Goal: Find specific page/section: Find specific page/section

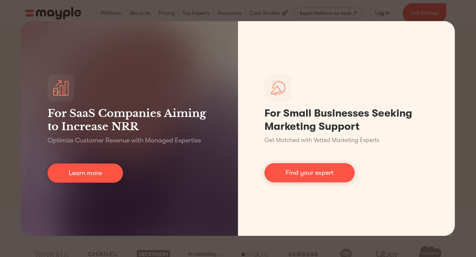
click at [455, 86] on div "For SaaS Companies Aiming to Increase NRR Optimize Customer Revenue with Manage…" at bounding box center [238, 128] width 476 height 257
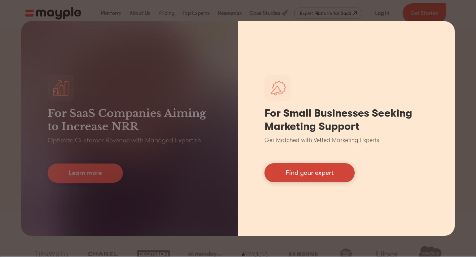
click at [288, 174] on link "Find your expert" at bounding box center [309, 172] width 90 height 19
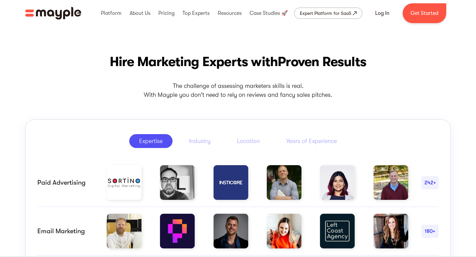
scroll to position [322, 0]
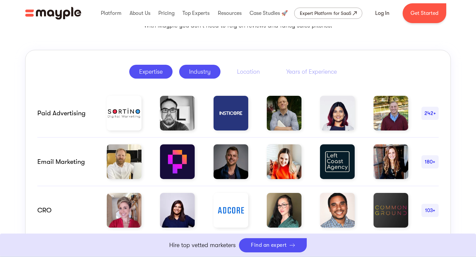
click at [204, 73] on div "Industry" at bounding box center [199, 72] width 21 height 8
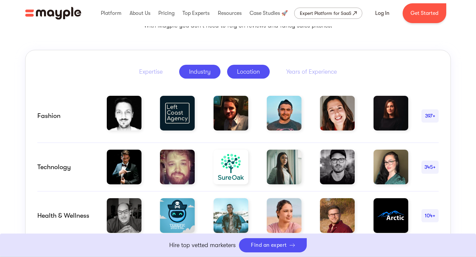
click at [252, 76] on link "Location" at bounding box center [248, 72] width 43 height 14
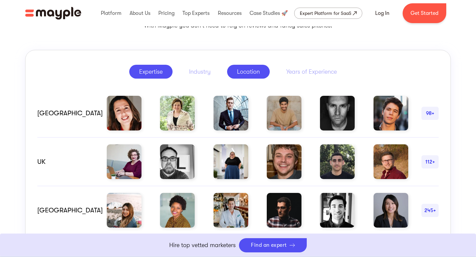
click at [137, 72] on link "Expertise" at bounding box center [150, 72] width 43 height 14
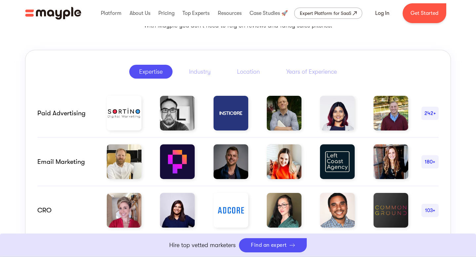
click at [121, 119] on img at bounding box center [124, 113] width 35 height 35
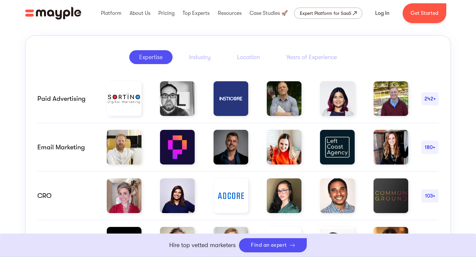
scroll to position [338, 0]
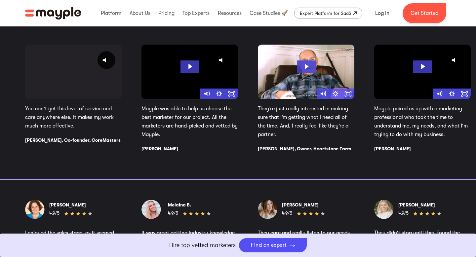
scroll to position [1126, 0]
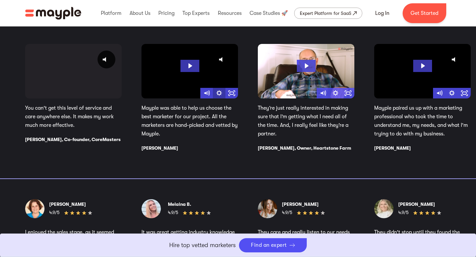
click at [214, 95] on div "Click for sound @keyframes VOLUME_SMALL_WAVE_FLASH { 0% { opacity: 0; } 33% { o…" at bounding box center [247, 97] width 445 height 107
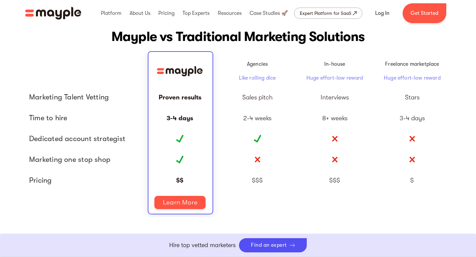
scroll to position [1497, 0]
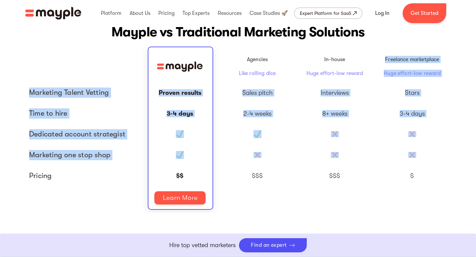
drag, startPoint x: 384, startPoint y: 59, endPoint x: 417, endPoint y: 155, distance: 101.1
click at [417, 155] on div "Agencies Like rolling dice In-house Huge effort-low reward Freelance marketplac…" at bounding box center [237, 131] width 425 height 160
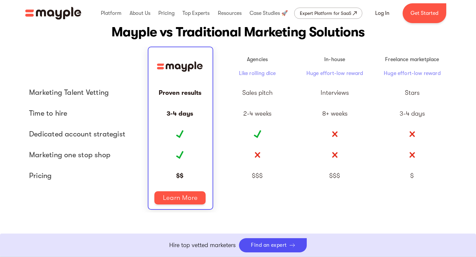
click at [401, 163] on div at bounding box center [411, 155] width 77 height 21
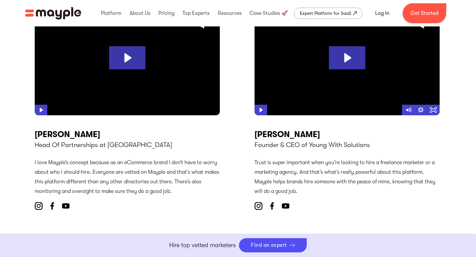
scroll to position [2497, 0]
